Goal: Contribute content

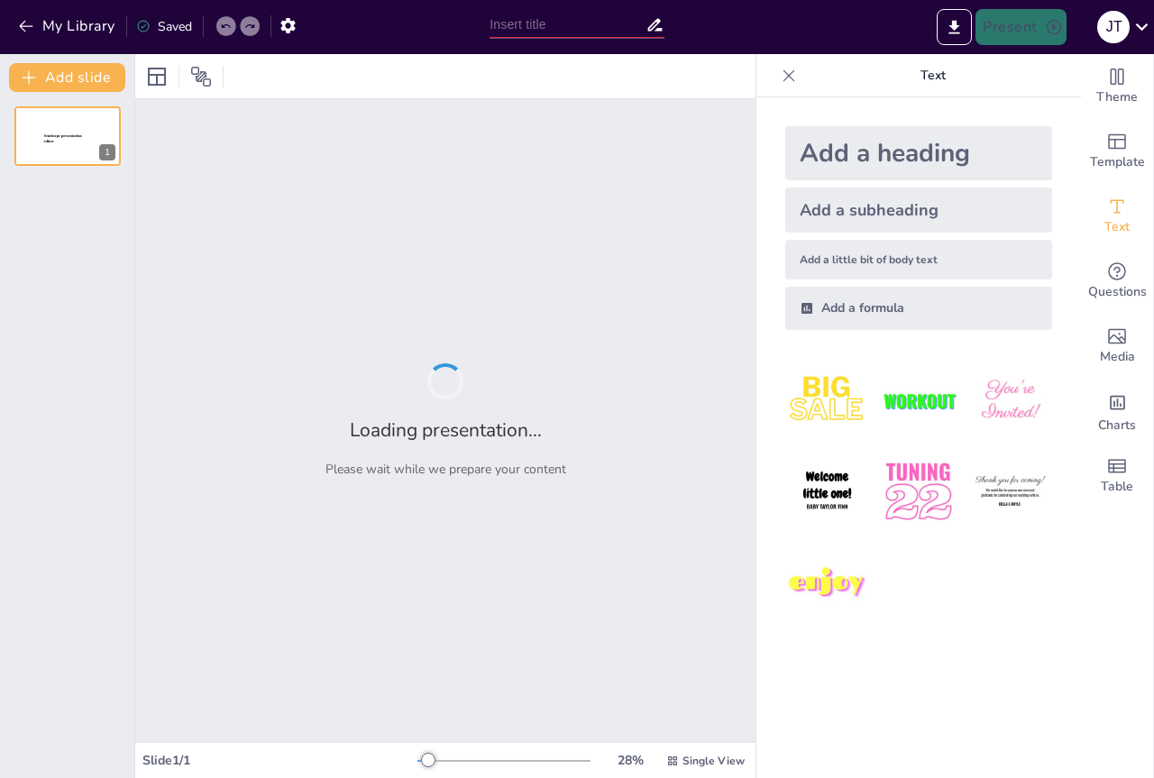
type input "Funciones Ejecutivas: El GPS que Te Evita Perderte en la Autorregulación"
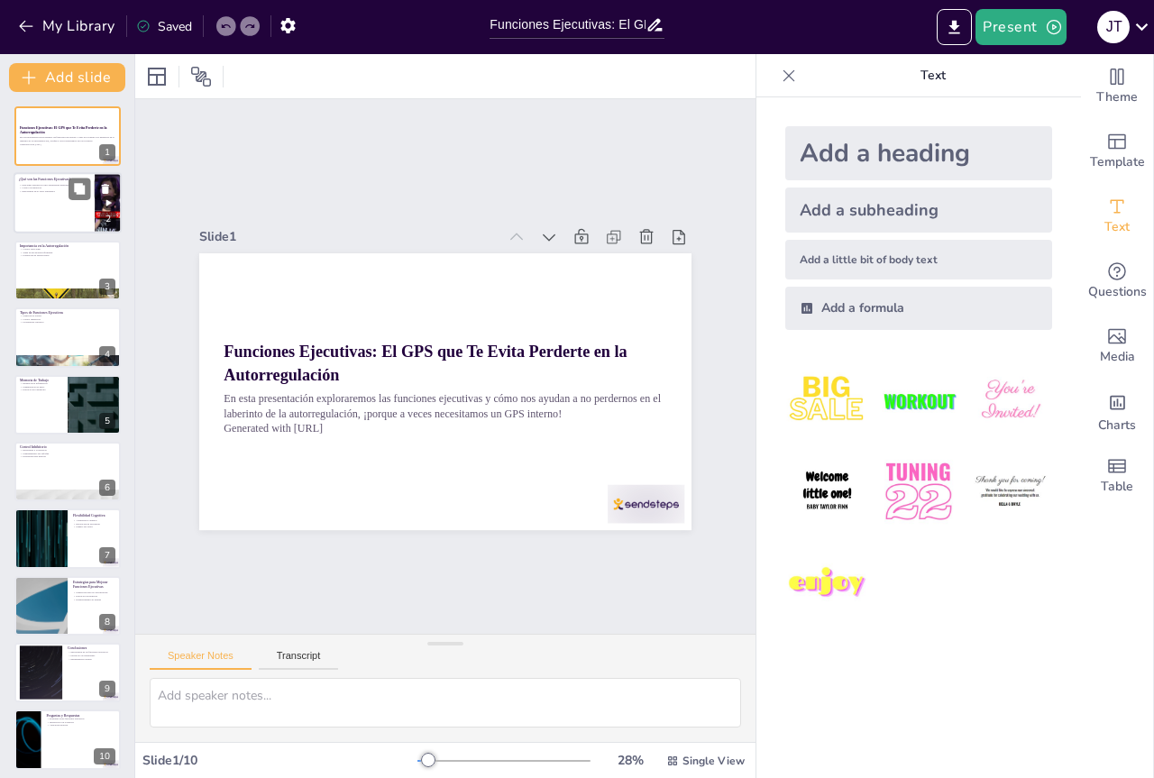
click at [34, 201] on div at bounding box center [68, 203] width 108 height 61
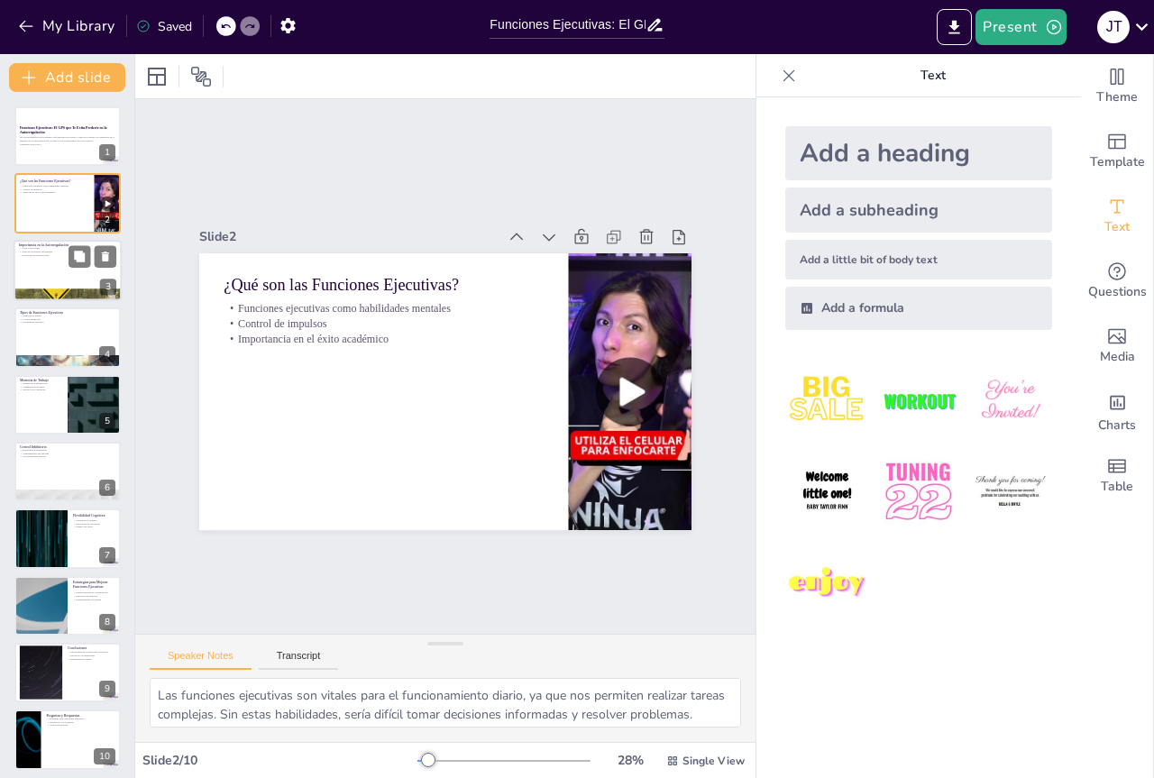
click at [46, 261] on div at bounding box center [68, 270] width 108 height 61
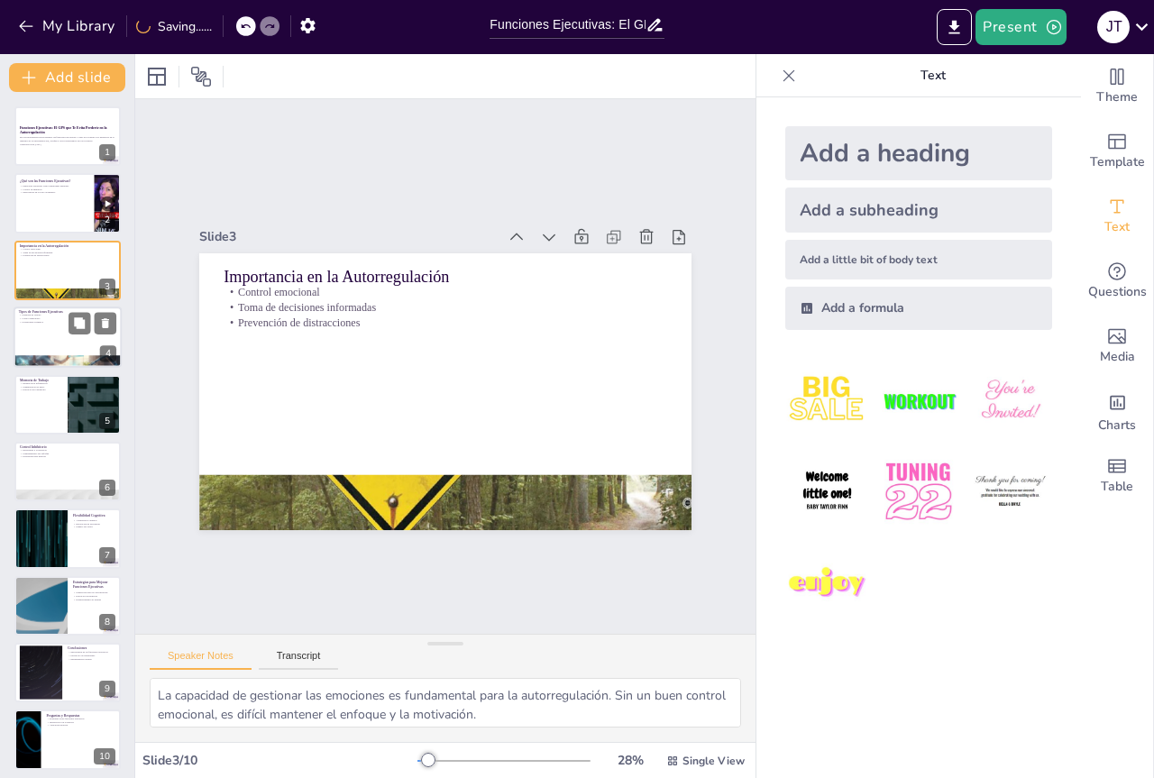
click at [42, 323] on p "Flexibilidad cognitiva" at bounding box center [67, 323] width 97 height 4
type textarea "La memoria de trabajo es crucial para retener información y realizar tareas com…"
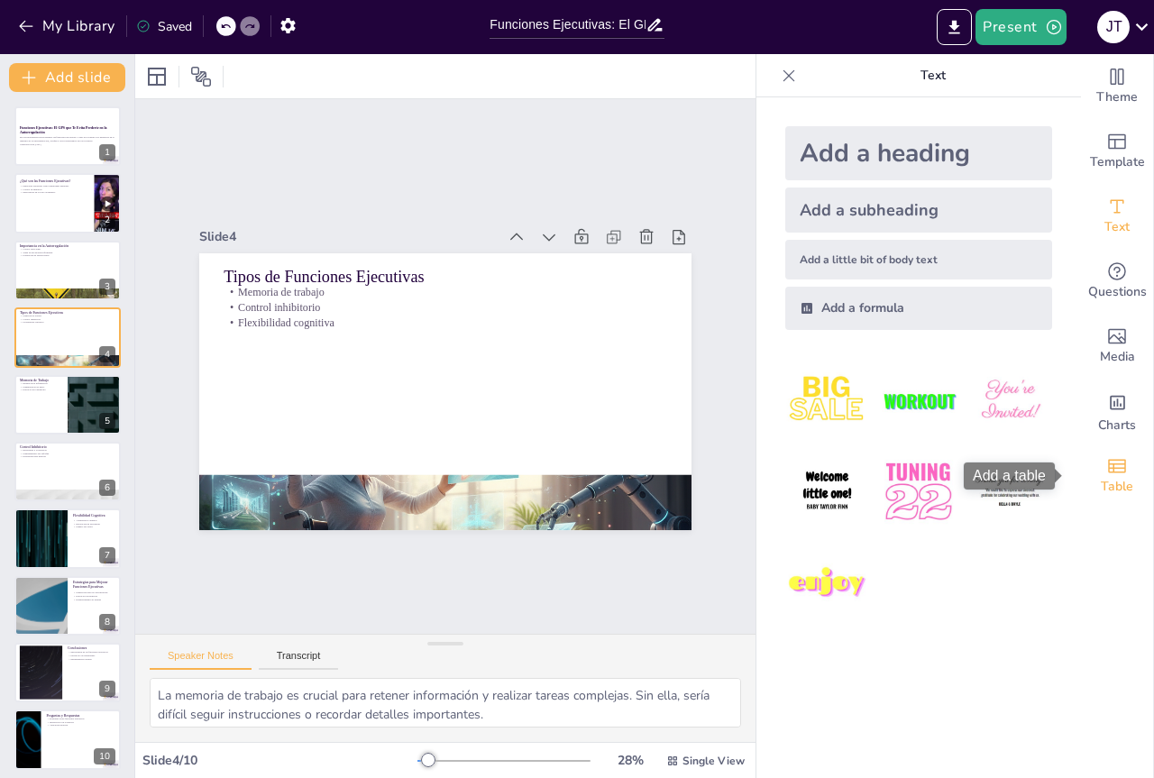
click at [1110, 474] on icon "Add a table" at bounding box center [1117, 466] width 22 height 22
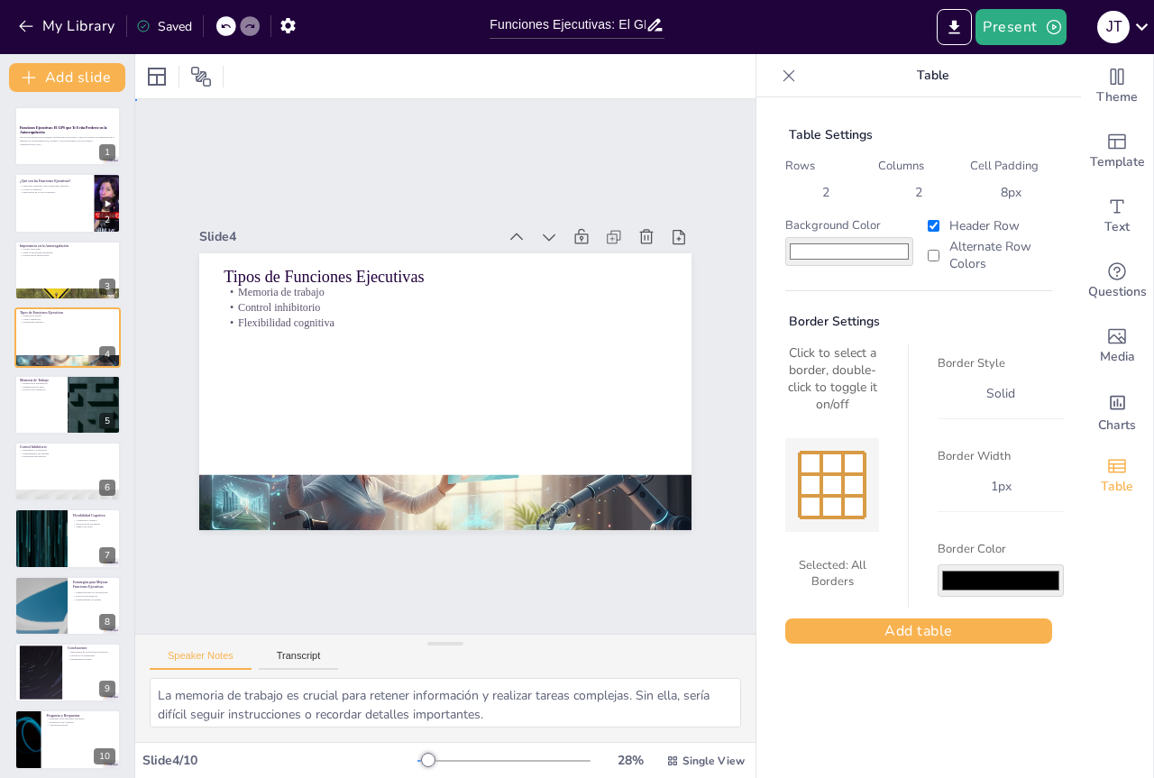
click at [533, 565] on div "Slide 1 Funciones Ejecutivas: El GPS que Te Evita Perderte en la Autorregulació…" at bounding box center [445, 366] width 620 height 535
click at [12, 21] on div "My Library Saved" at bounding box center [152, 25] width 305 height 32
click at [28, 21] on icon "button" at bounding box center [26, 26] width 18 height 18
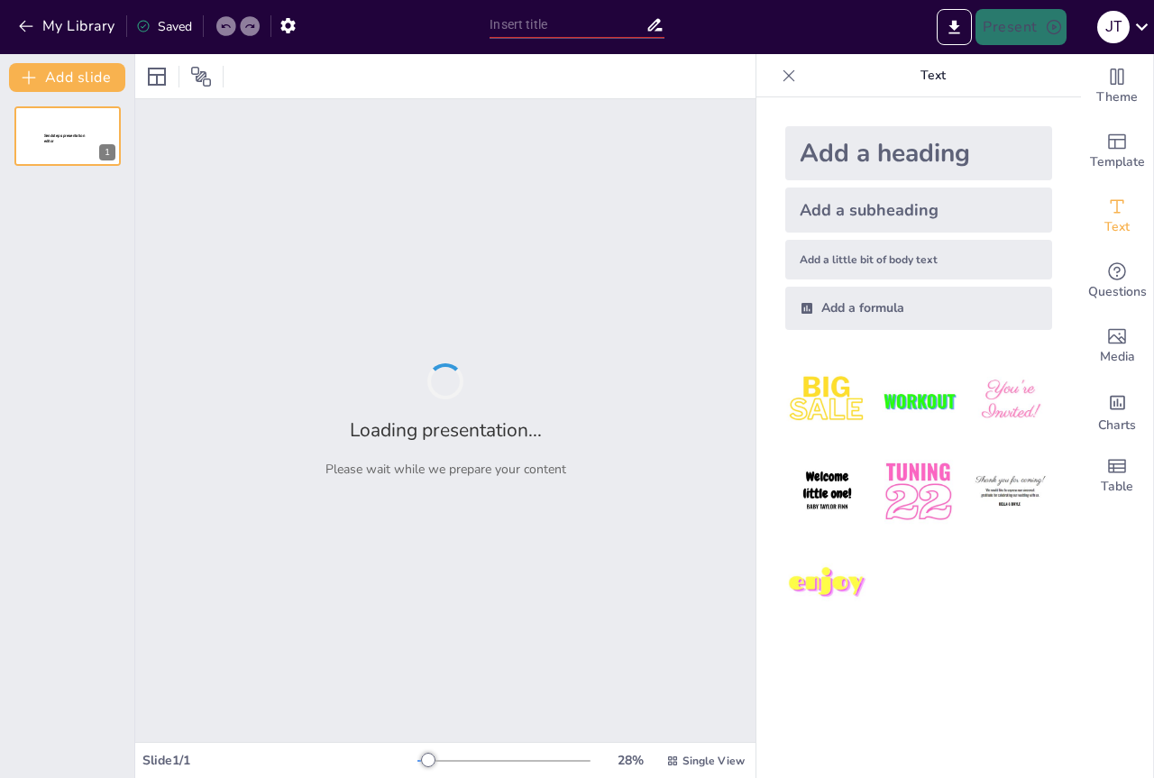
type input "Funciones Ejecutivas: El GPS de la Autorregulación ¡Sin Pérdidas!"
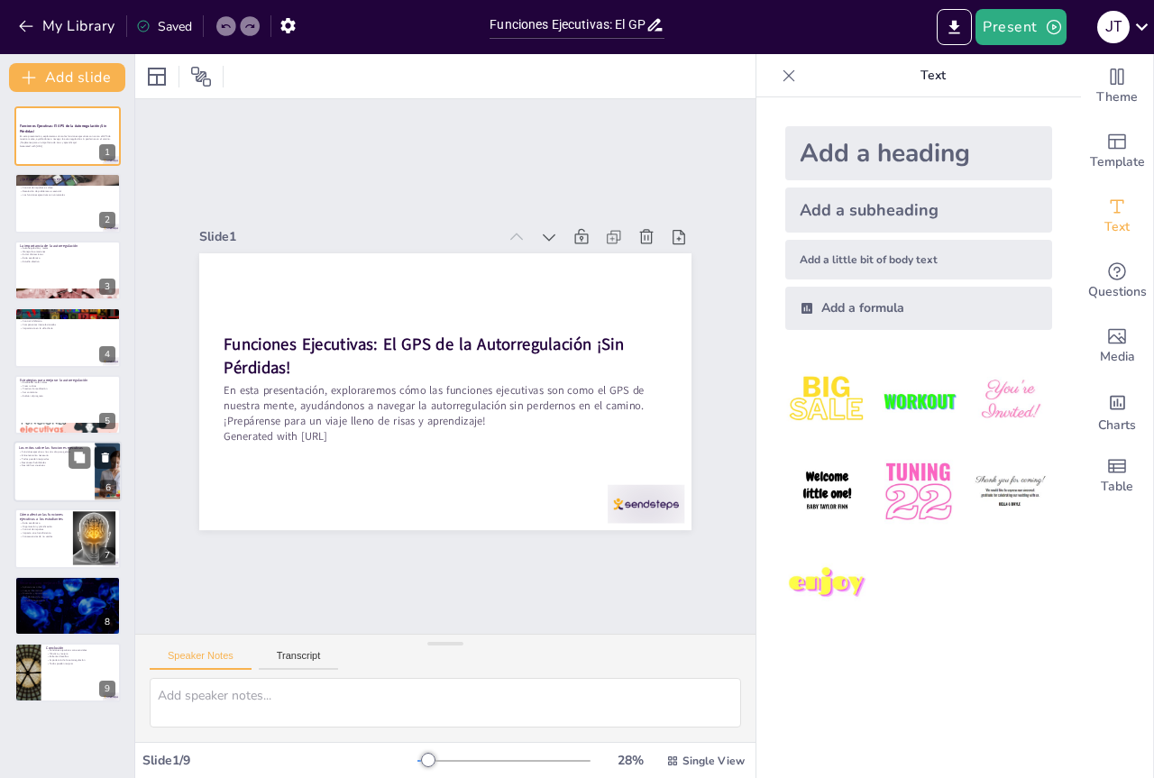
click at [79, 477] on div at bounding box center [68, 471] width 108 height 61
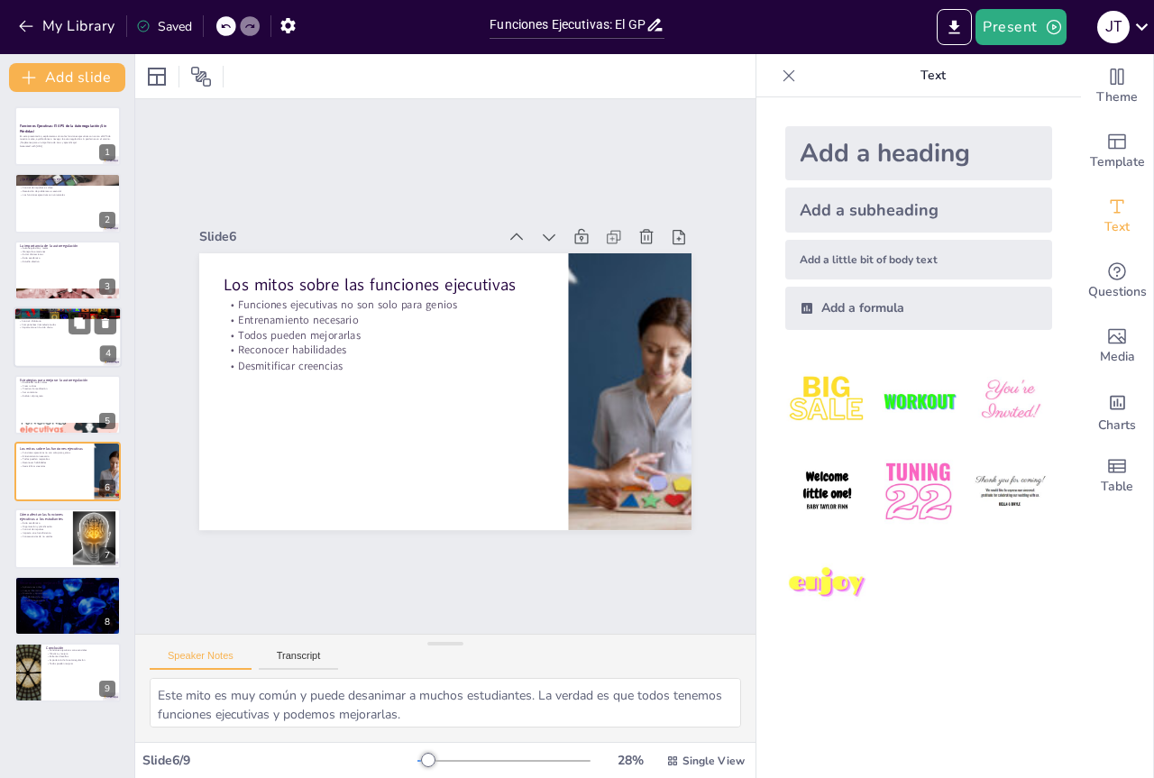
click at [32, 346] on div at bounding box center [68, 336] width 108 height 61
type textarea "La memoria de trabajo es esencial para seguir instrucciones y resolver problema…"
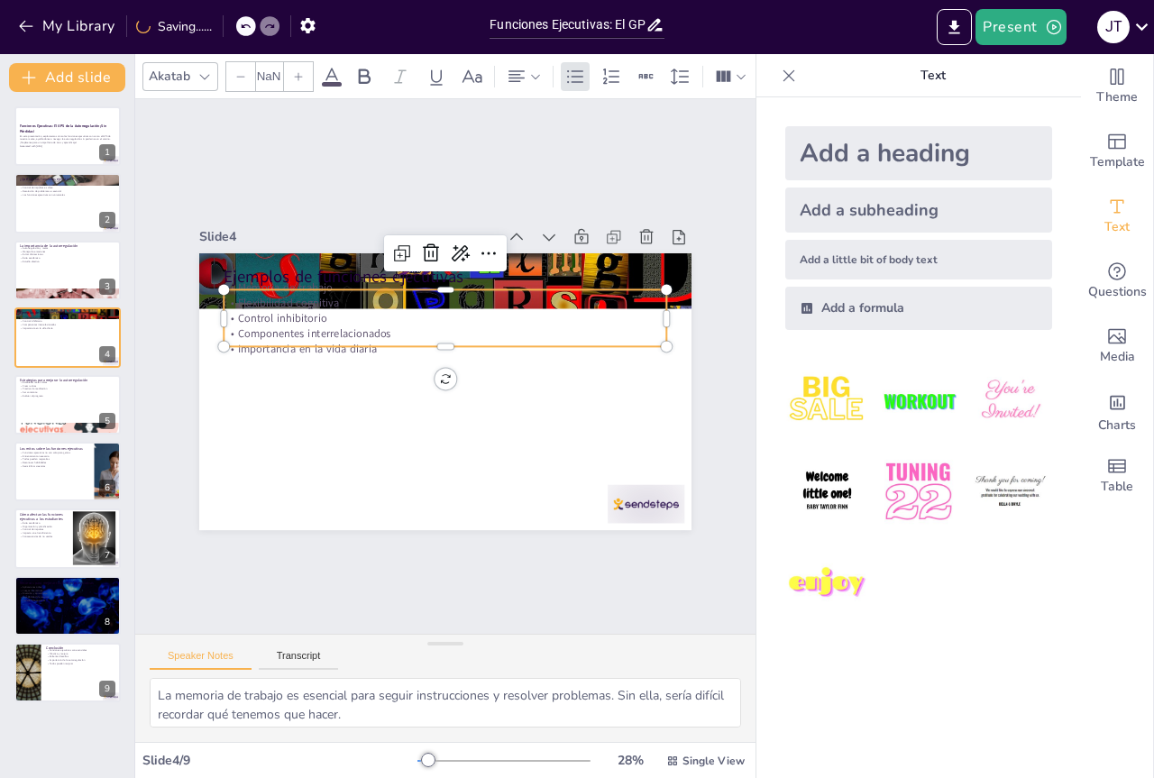
click at [299, 311] on p "Control inhibitorio" at bounding box center [445, 318] width 443 height 15
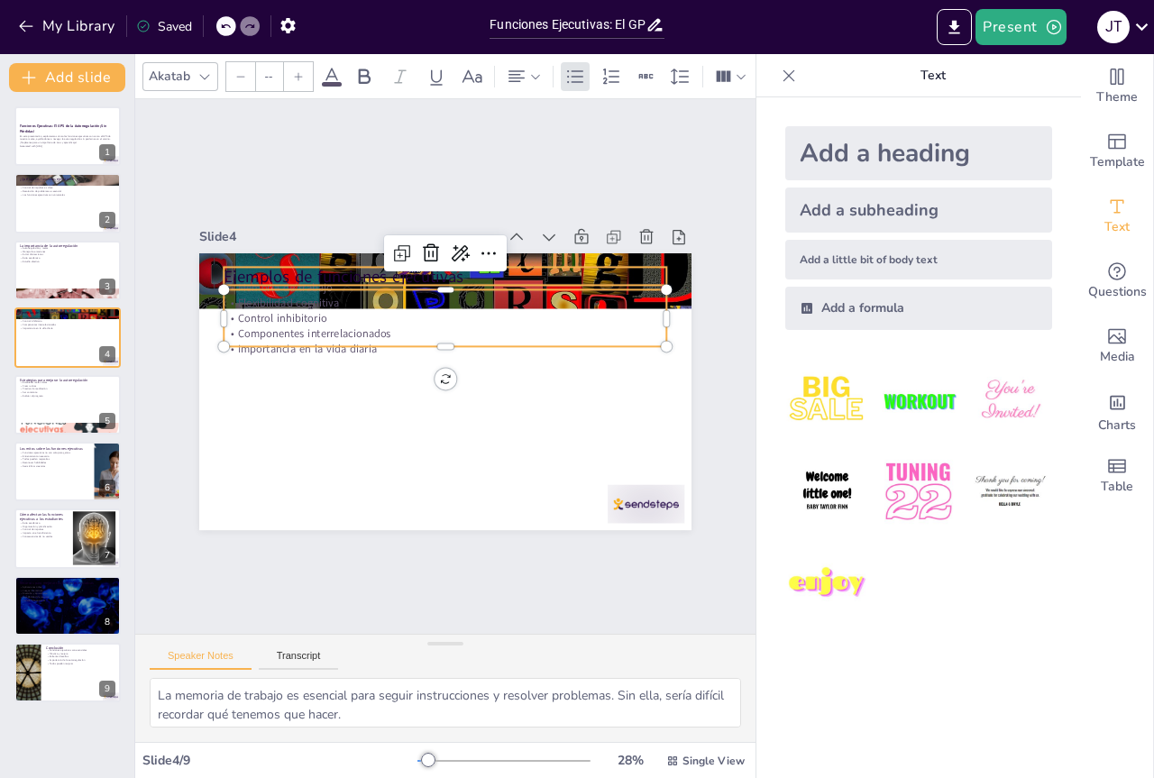
type input "48"
click at [301, 270] on p "Ejemplos de funciones ejecutivas" at bounding box center [445, 276] width 443 height 23
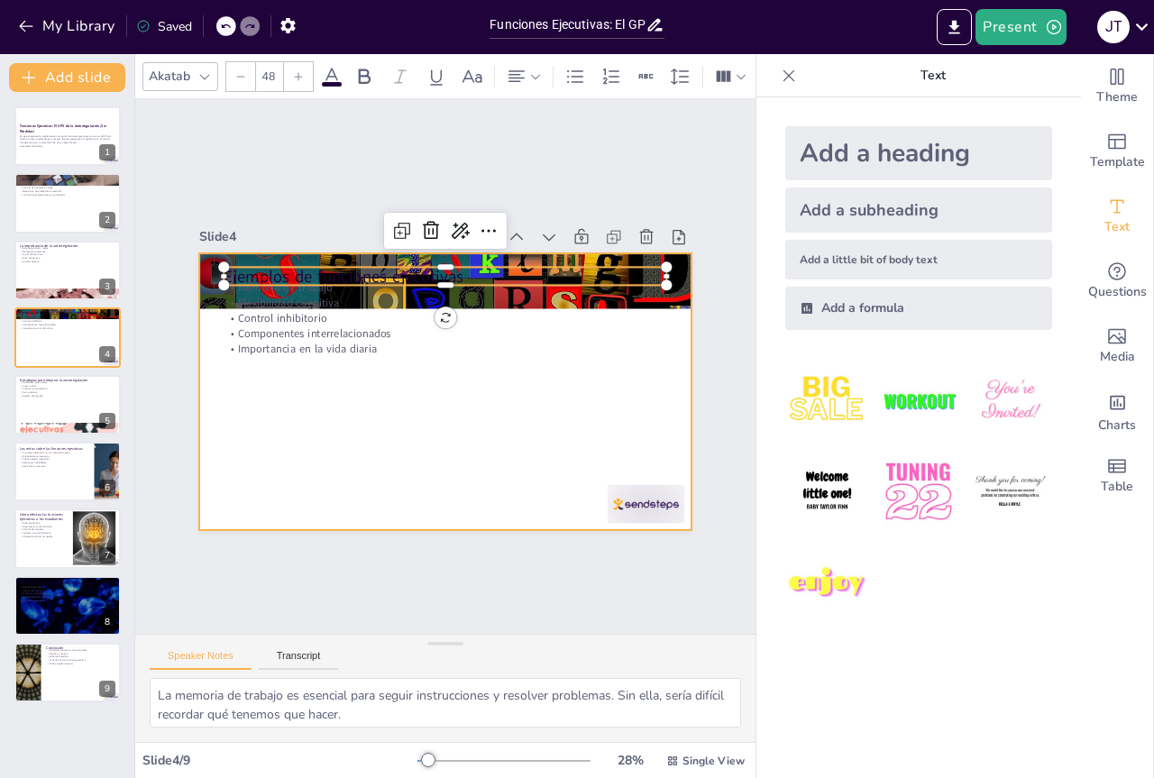
click at [269, 394] on div at bounding box center [445, 391] width 492 height 277
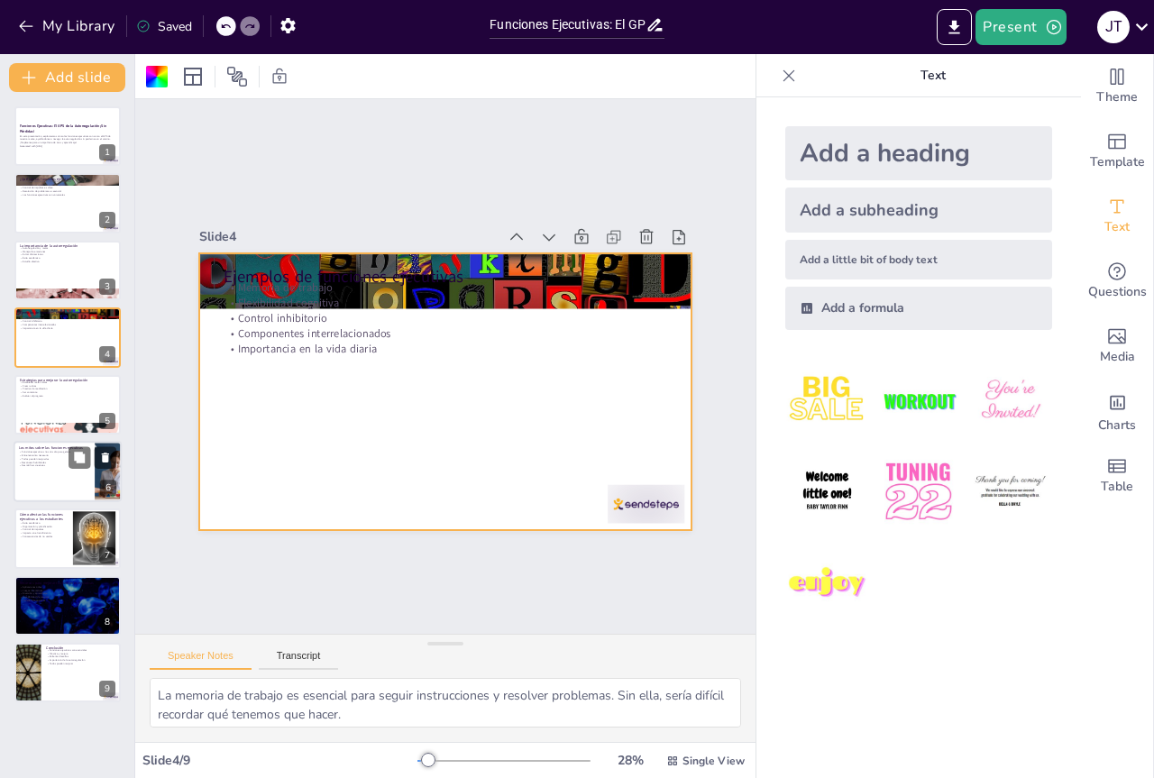
click at [68, 499] on div at bounding box center [68, 471] width 108 height 61
type textarea "Este mito es muy común y puede desanimar a muchos estudiantes. La verdad es que…"
